Goal: Task Accomplishment & Management: Manage account settings

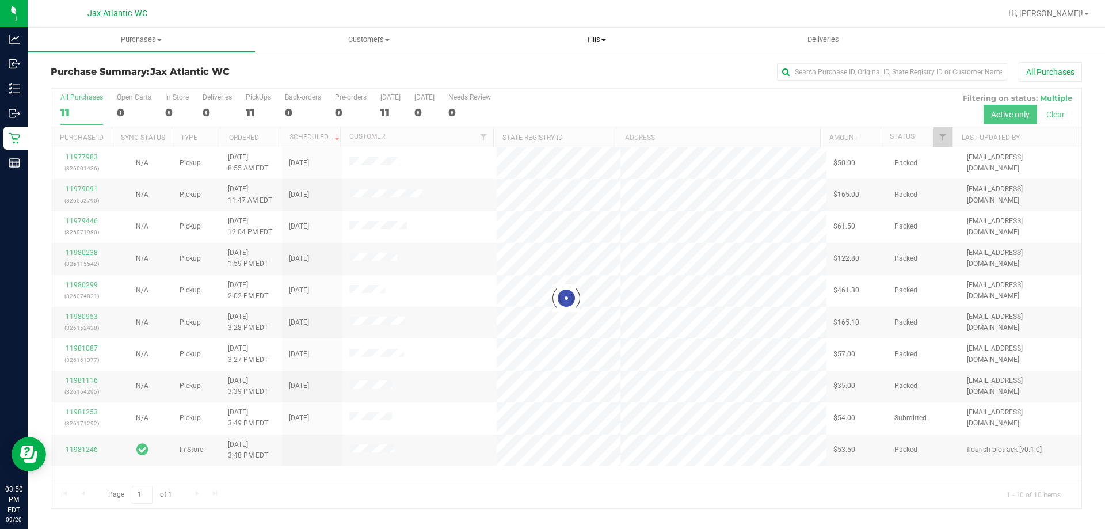
click at [594, 40] on span "Tills" at bounding box center [596, 40] width 226 height 10
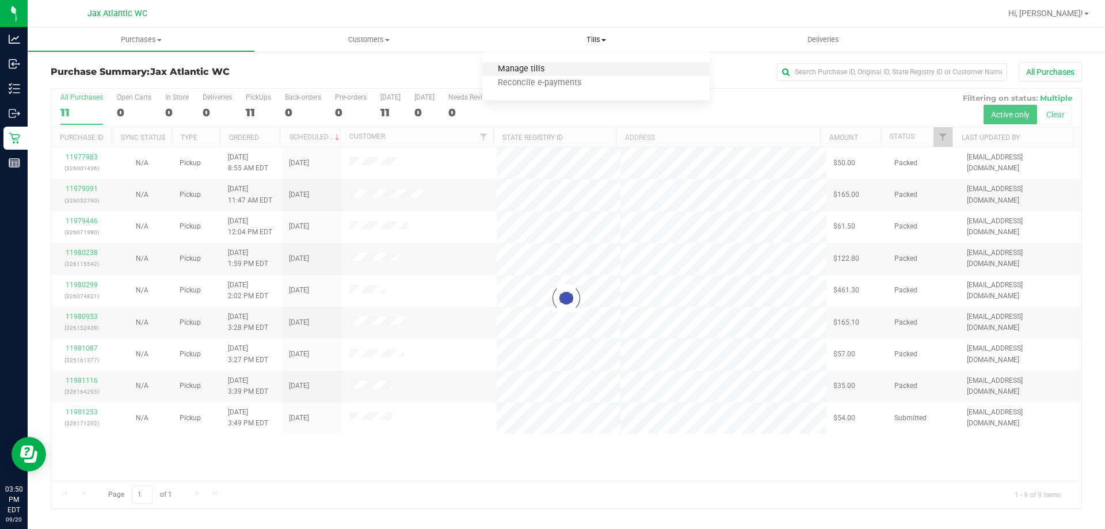
click at [556, 71] on span "Manage tills" at bounding box center [521, 69] width 78 height 10
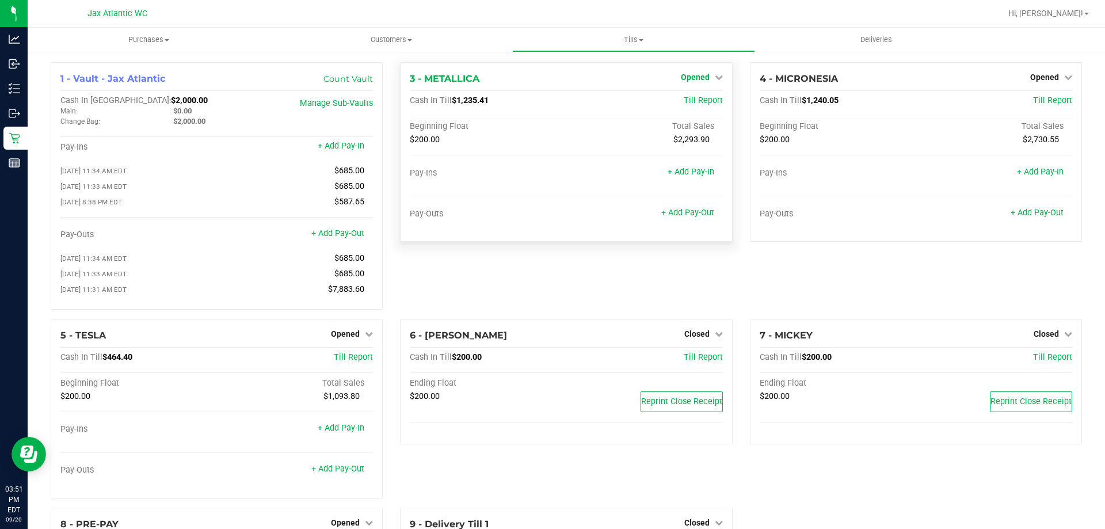
click at [693, 78] on span "Opened" at bounding box center [695, 76] width 29 height 9
click at [685, 101] on link "Close Till" at bounding box center [696, 101] width 31 height 9
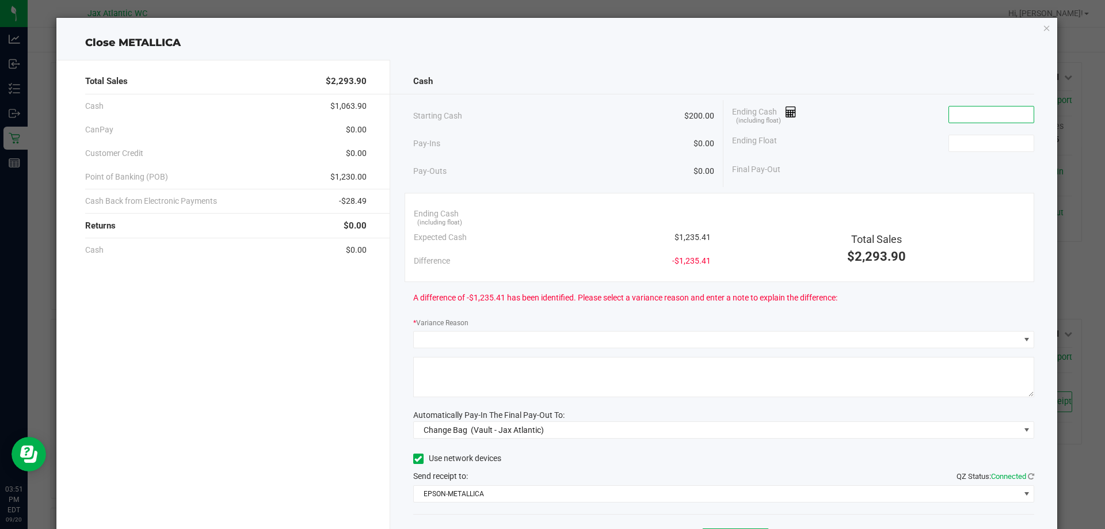
click at [980, 117] on input at bounding box center [991, 114] width 85 height 16
click at [1043, 28] on icon "button" at bounding box center [1047, 28] width 8 height 14
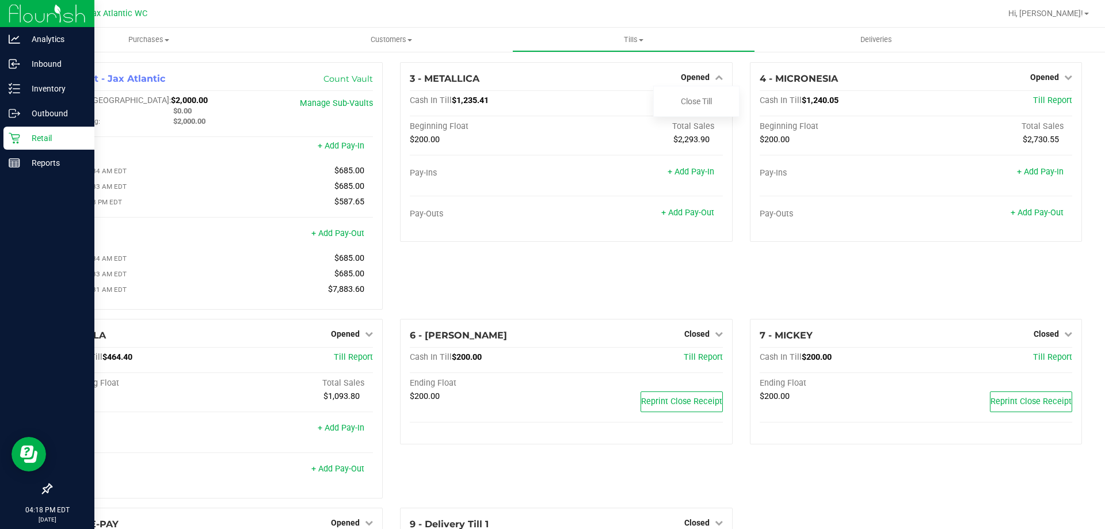
click at [42, 136] on p "Retail" at bounding box center [54, 138] width 69 height 14
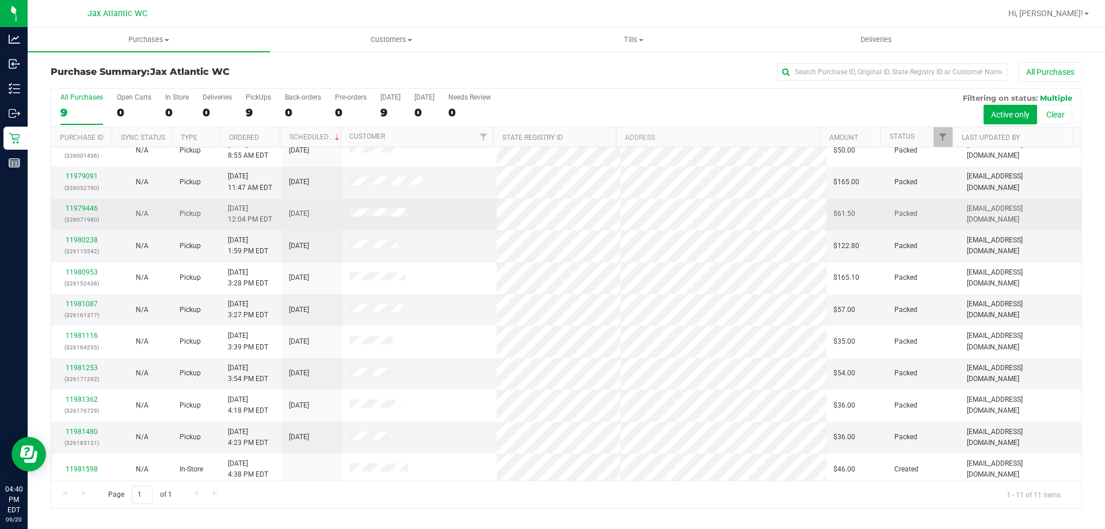
scroll to position [17, 0]
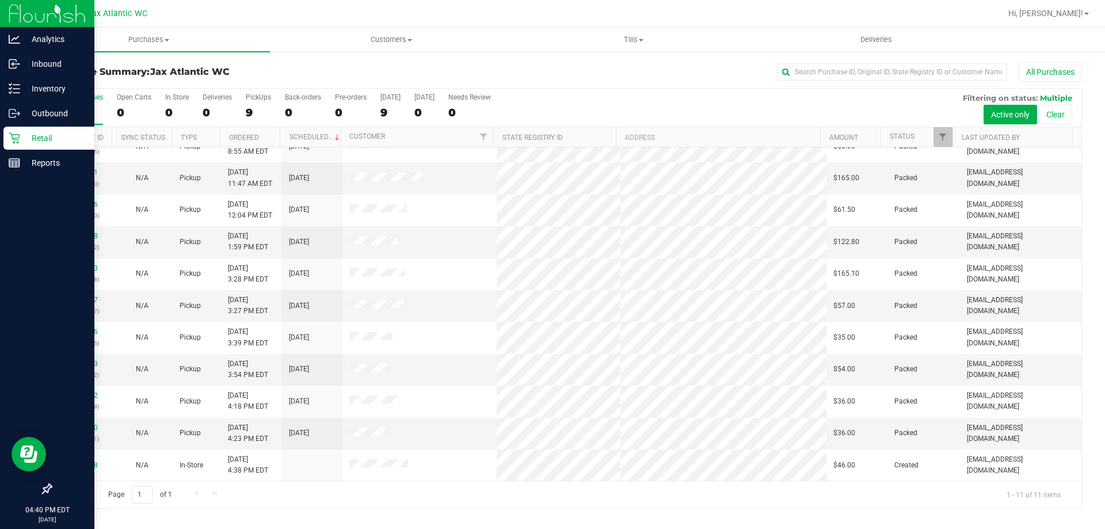
click at [22, 140] on p "Retail" at bounding box center [54, 138] width 69 height 14
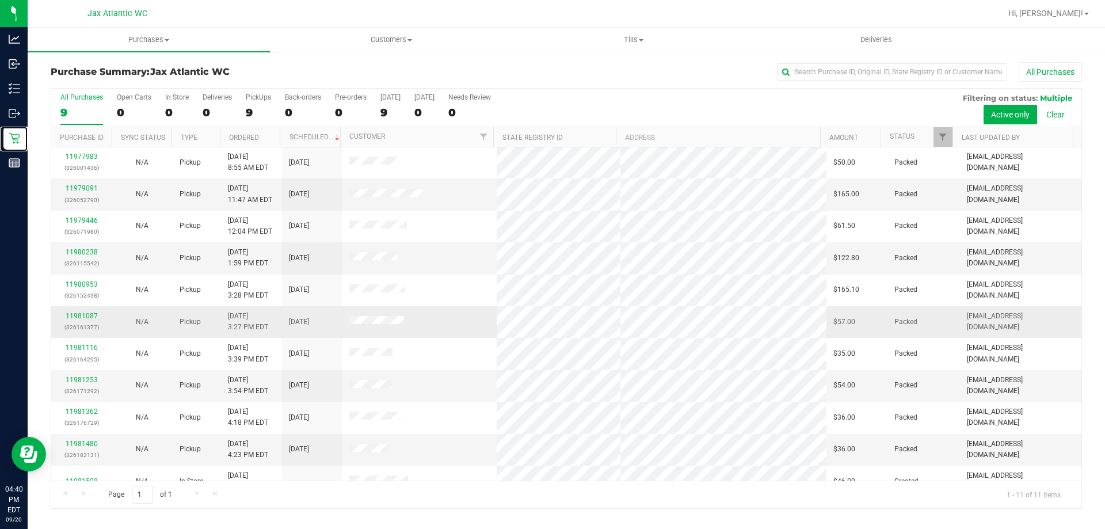
scroll to position [0, 0]
click at [631, 40] on span "Tills" at bounding box center [633, 40] width 241 height 10
click at [601, 63] on li "Manage tills" at bounding box center [633, 70] width 242 height 14
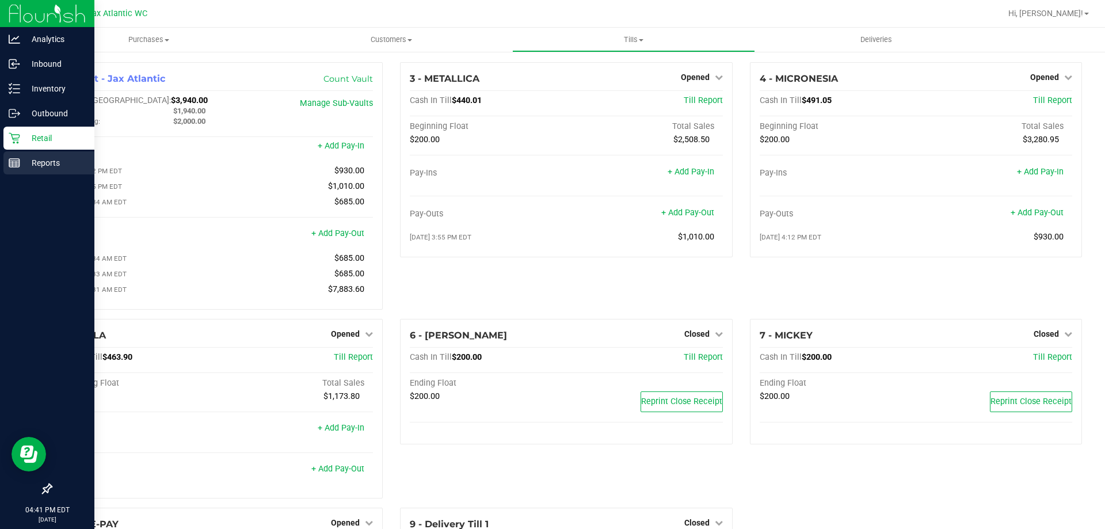
click at [18, 155] on div "Reports" at bounding box center [48, 162] width 91 height 23
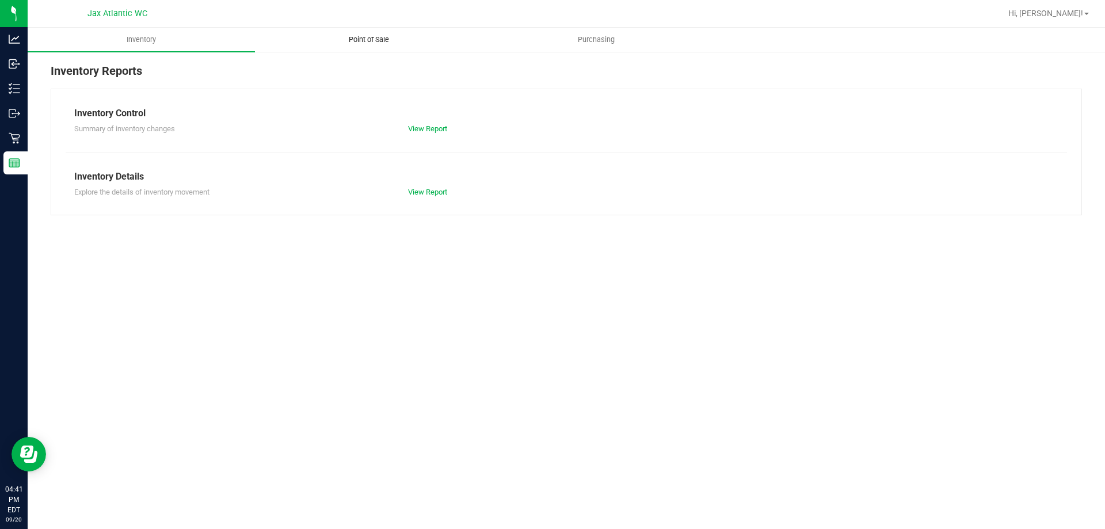
click at [373, 41] on span "Point of Sale" at bounding box center [368, 40] width 71 height 10
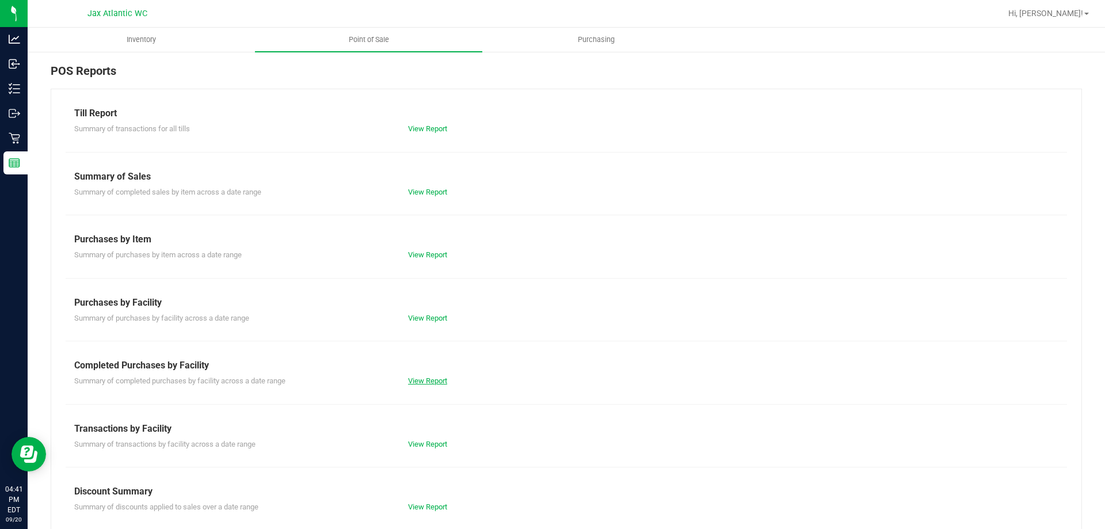
click at [413, 383] on link "View Report" at bounding box center [427, 380] width 39 height 9
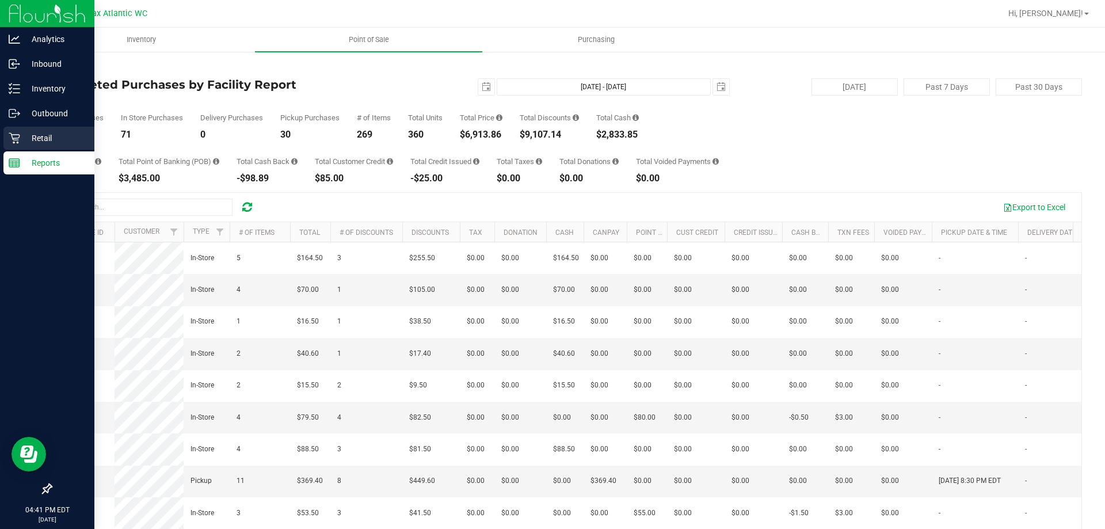
click at [16, 136] on icon at bounding box center [15, 138] width 12 height 12
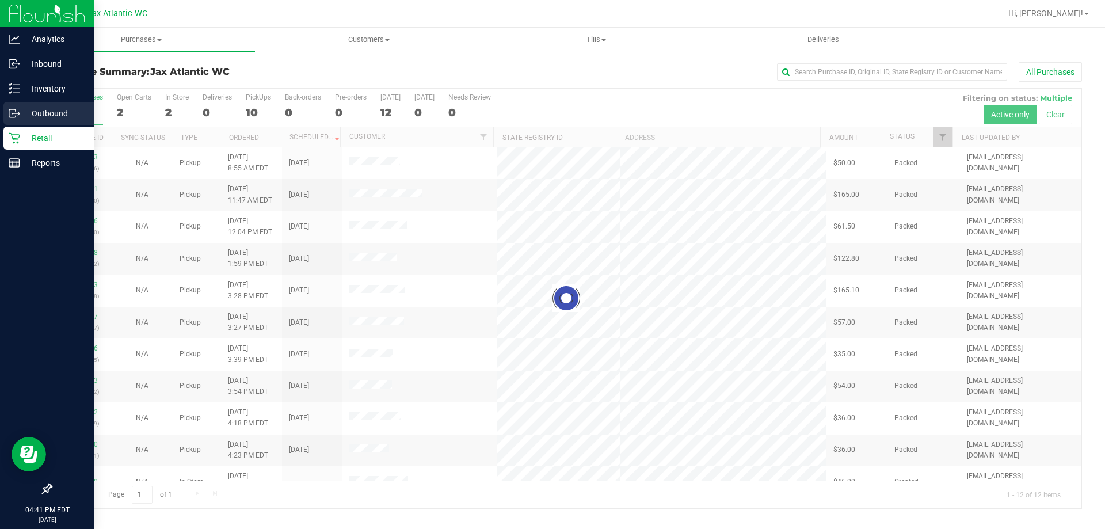
click at [18, 114] on icon at bounding box center [15, 114] width 12 height 12
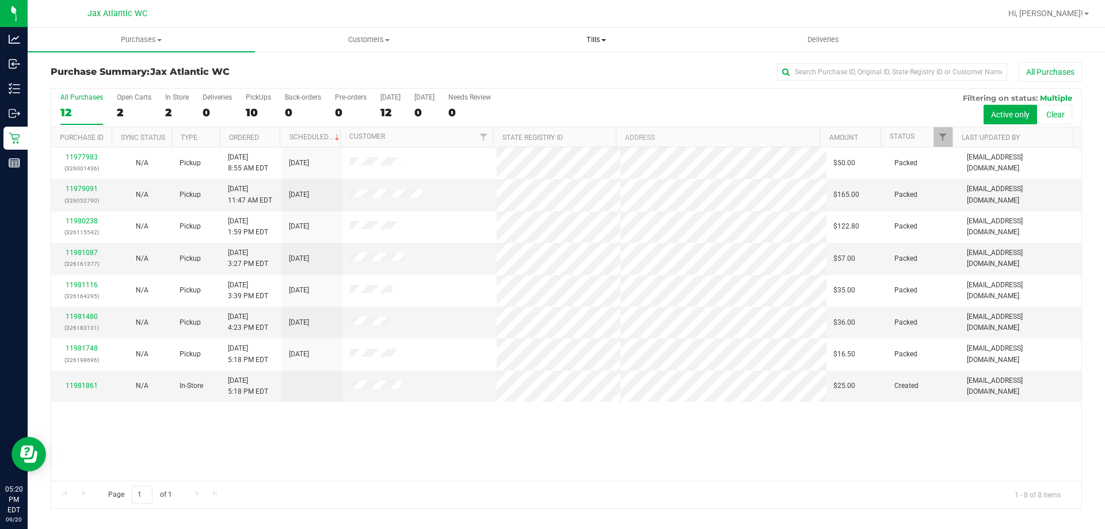
click at [601, 36] on span "Tills" at bounding box center [596, 40] width 226 height 10
click at [558, 68] on span "Manage tills" at bounding box center [521, 69] width 78 height 10
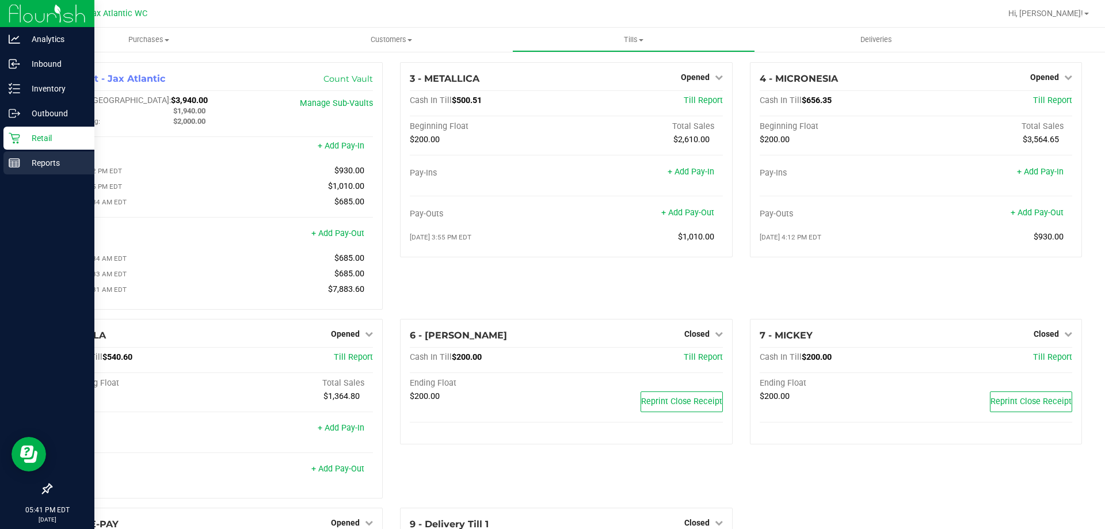
click at [20, 162] on p "Reports" at bounding box center [54, 163] width 69 height 14
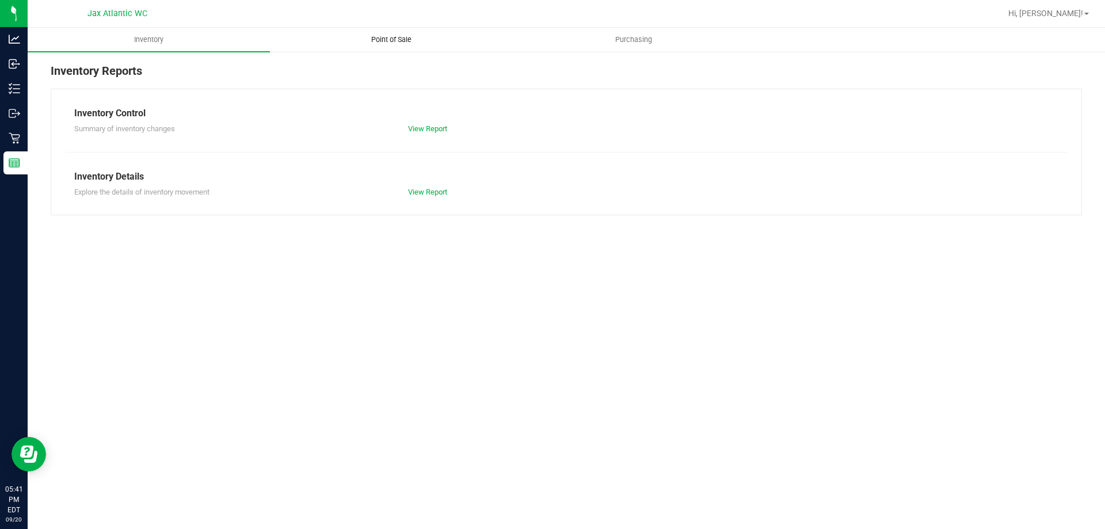
click at [402, 38] on span "Point of Sale" at bounding box center [391, 40] width 71 height 10
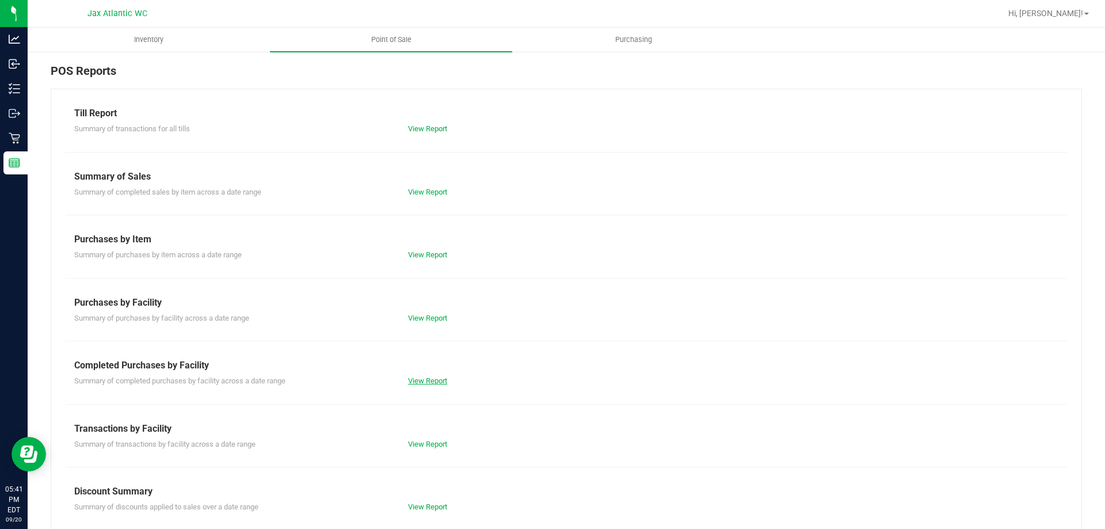
click at [415, 383] on link "View Report" at bounding box center [427, 380] width 39 height 9
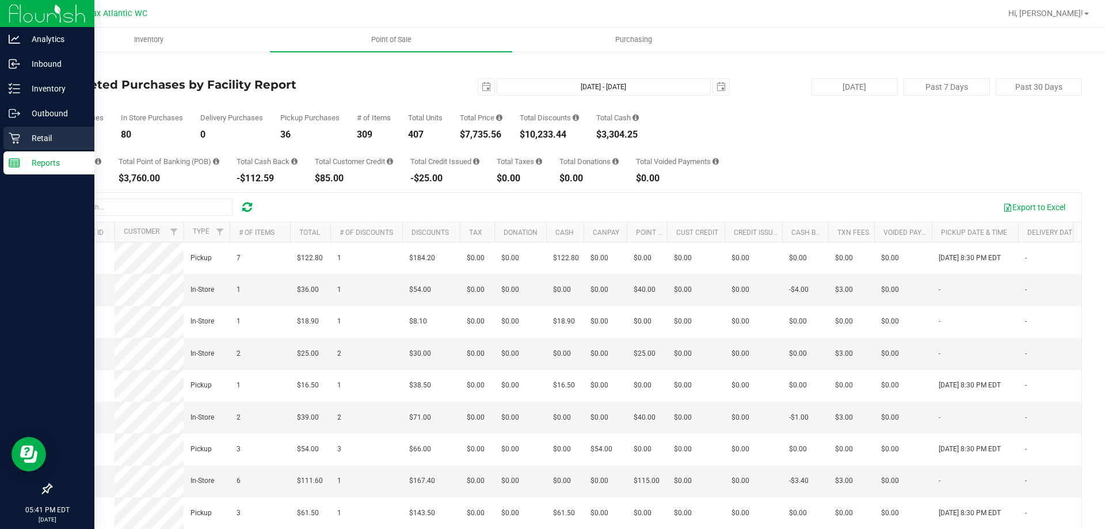
click at [30, 141] on p "Retail" at bounding box center [54, 138] width 69 height 14
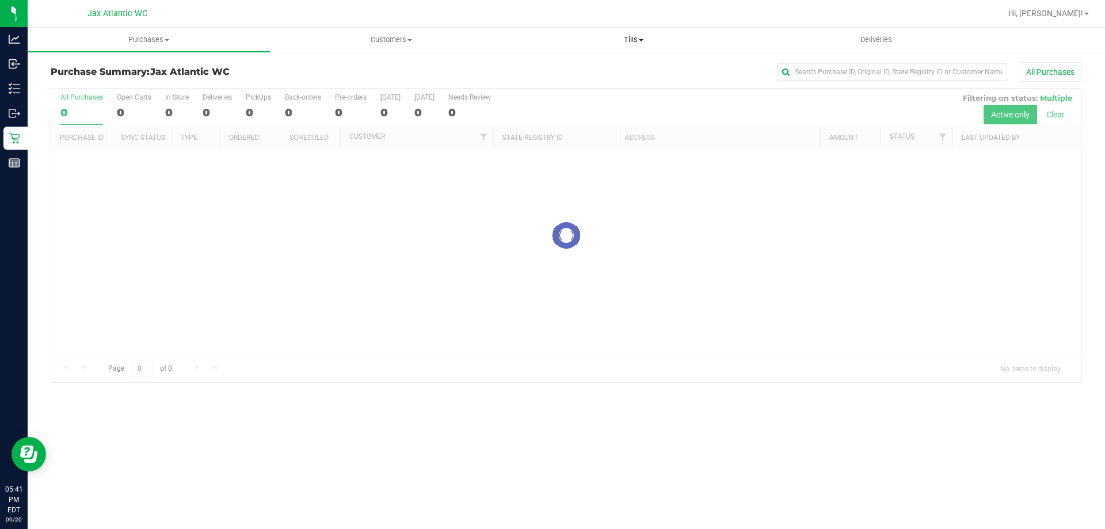
click at [627, 39] on span "Tills" at bounding box center [633, 40] width 241 height 10
click at [582, 65] on span "Manage tills" at bounding box center [551, 69] width 78 height 10
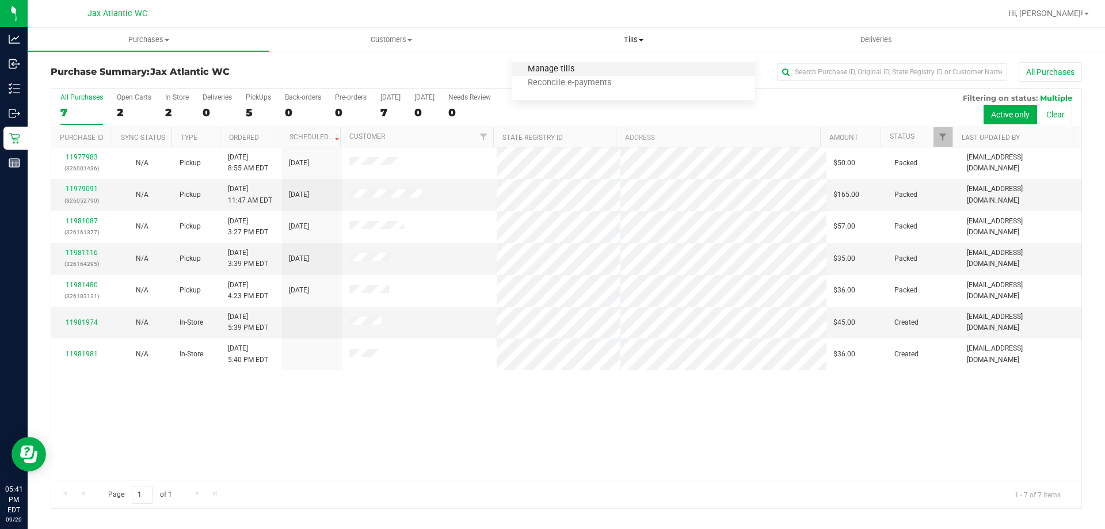
click at [551, 71] on span "Manage tills" at bounding box center [551, 69] width 78 height 10
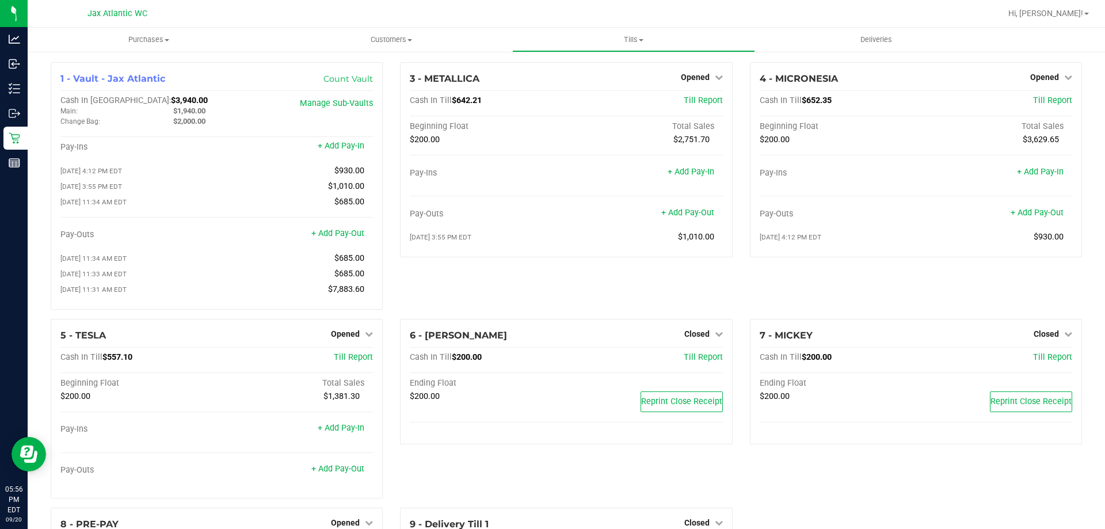
click at [202, 14] on div "Jax Atlantic WC" at bounding box center [119, 13] width 173 height 22
click at [539, 287] on div "3 - METALLICA Opened Close Till Cash In Till $642.21 Till Report Beginning Floa…" at bounding box center [565, 190] width 349 height 257
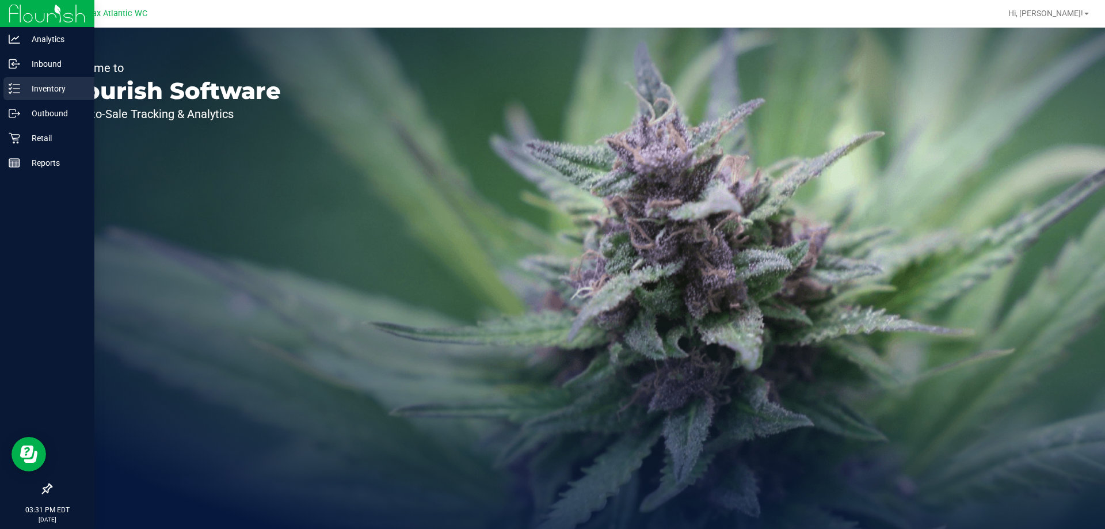
click at [21, 85] on p "Inventory" at bounding box center [54, 89] width 69 height 14
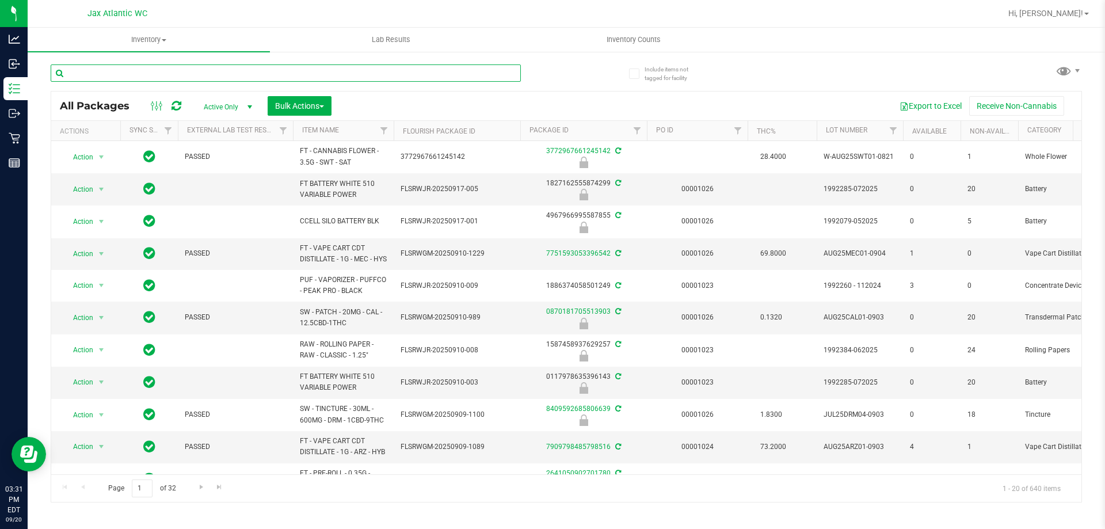
click at [214, 74] on input "text" at bounding box center [286, 72] width 470 height 17
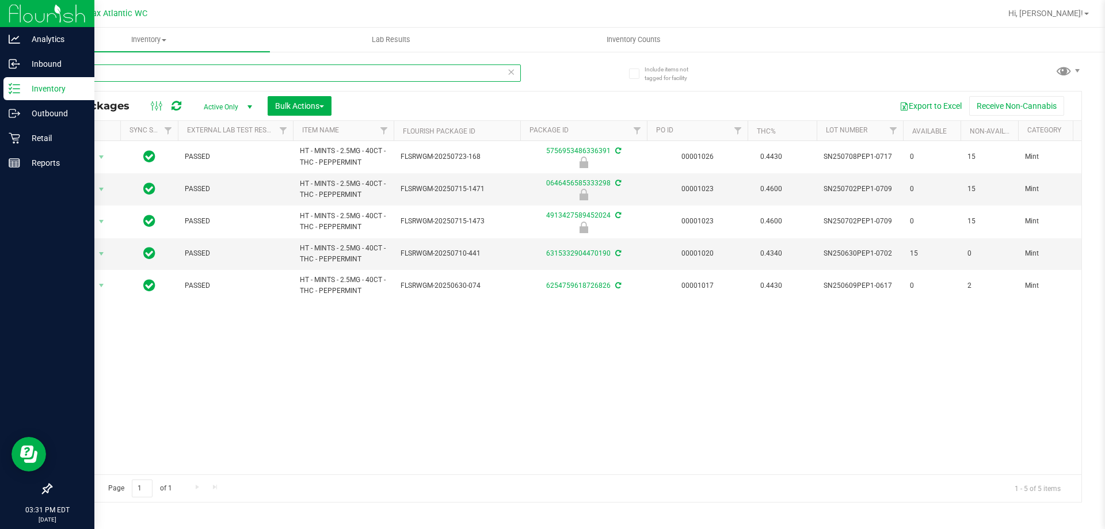
type input "pepper"
click at [26, 90] on p "Inventory" at bounding box center [54, 89] width 69 height 14
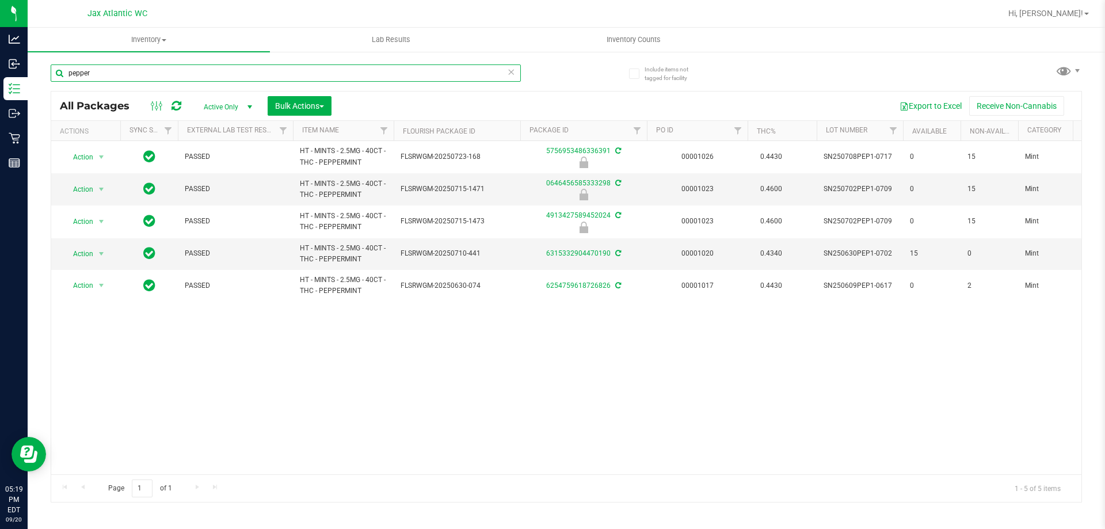
click at [105, 68] on input "pepper" at bounding box center [286, 72] width 470 height 17
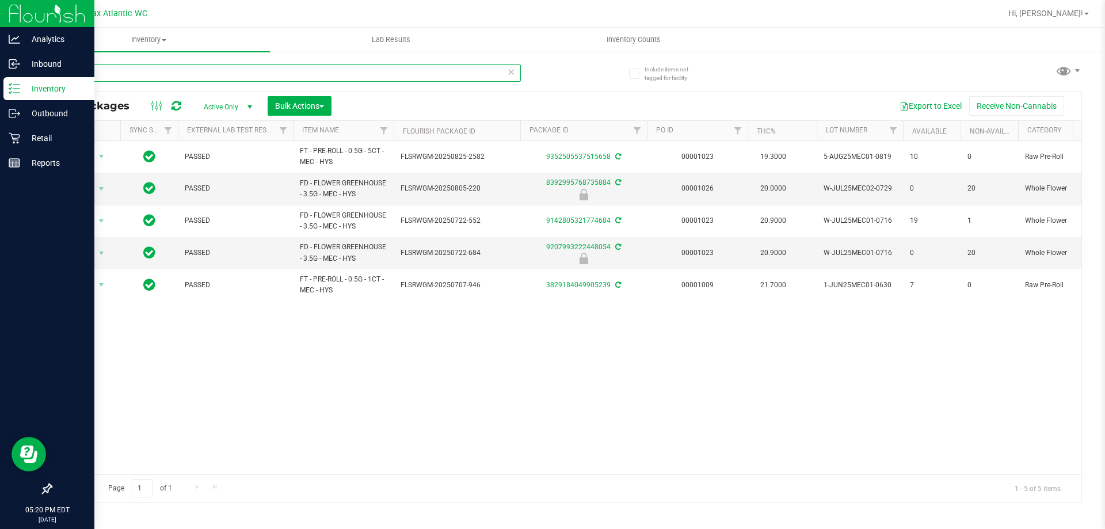
type input "mec"
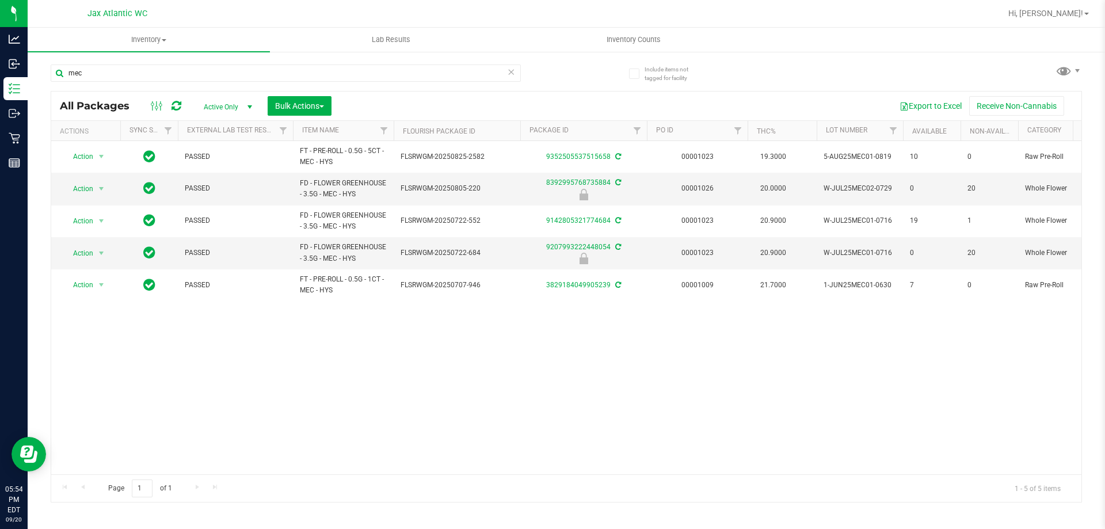
click at [511, 70] on icon at bounding box center [511, 71] width 8 height 14
